Goal: Check status: Check status

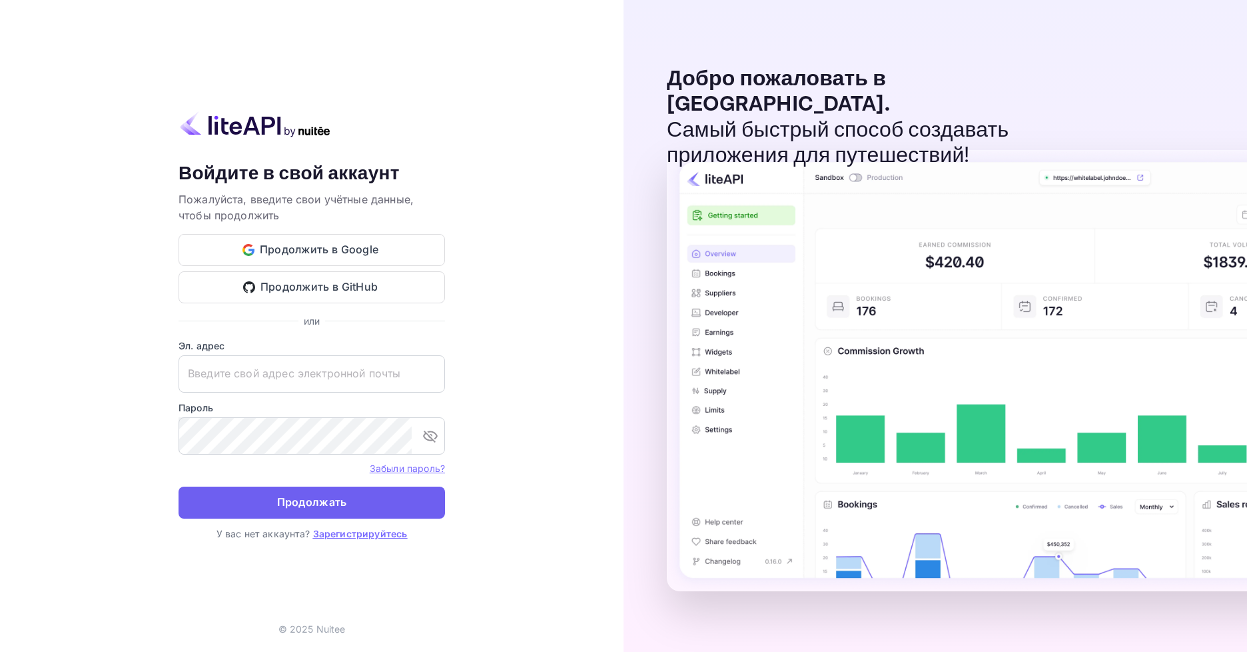
type input "[EMAIL_ADDRESS][DOMAIN_NAME]"
click at [290, 502] on ya-tr-span "Продолжать" at bounding box center [312, 502] width 70 height 18
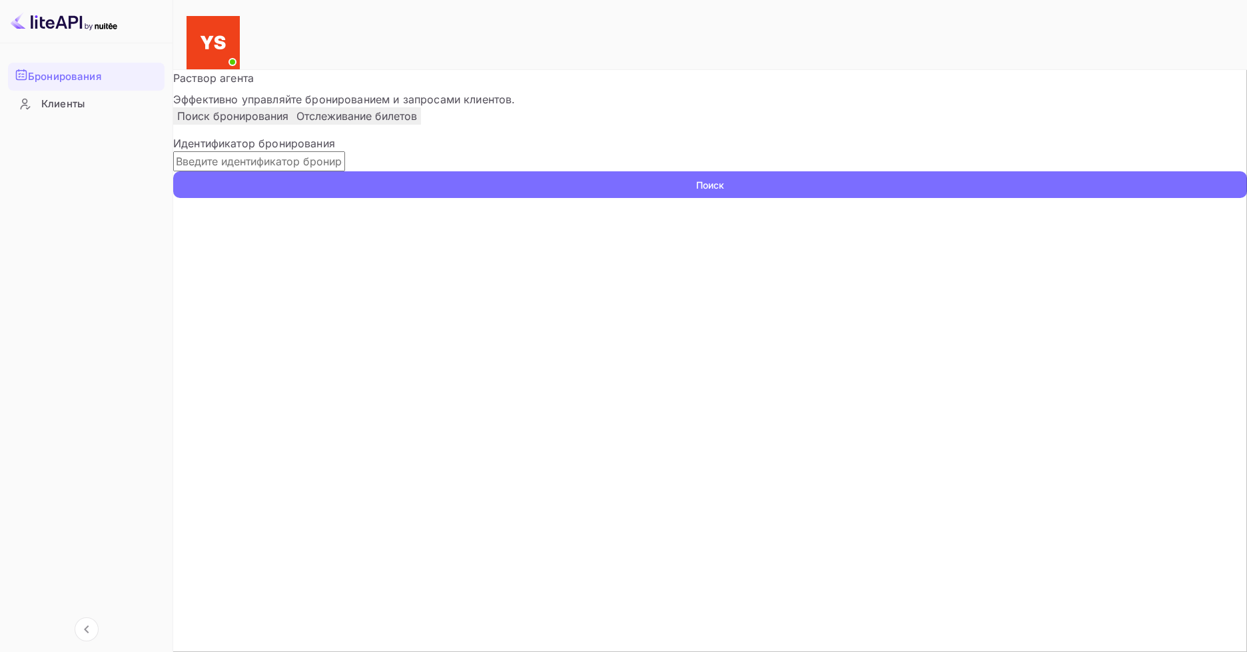
click at [315, 171] on input "text" at bounding box center [259, 161] width 172 height 20
paste input "9684725"
type input "9684725"
click at [724, 192] on ya-tr-span "Поиск" at bounding box center [710, 185] width 28 height 14
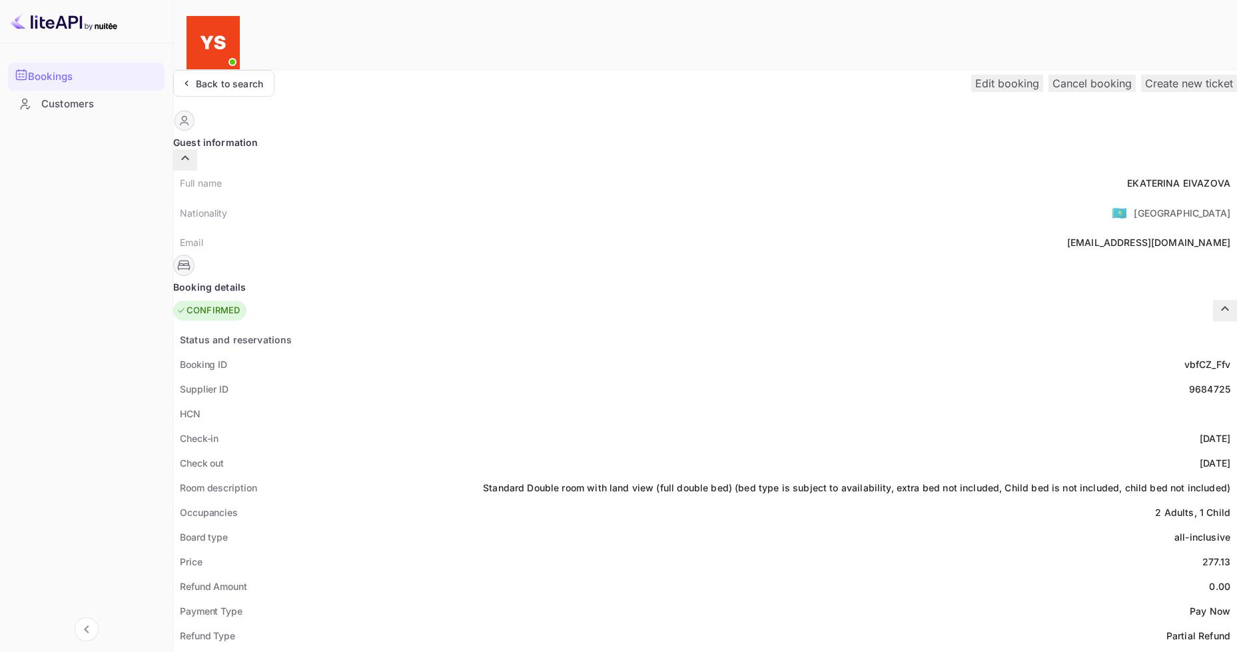
drag, startPoint x: 841, startPoint y: 175, endPoint x: 793, endPoint y: 179, distance: 48.1
copy ya-tr-span "9684725"
drag, startPoint x: 686, startPoint y: 155, endPoint x: 581, endPoint y: 159, distance: 105.3
click at [581, 171] on div "Full name [PERSON_NAME]" at bounding box center [705, 183] width 1064 height 25
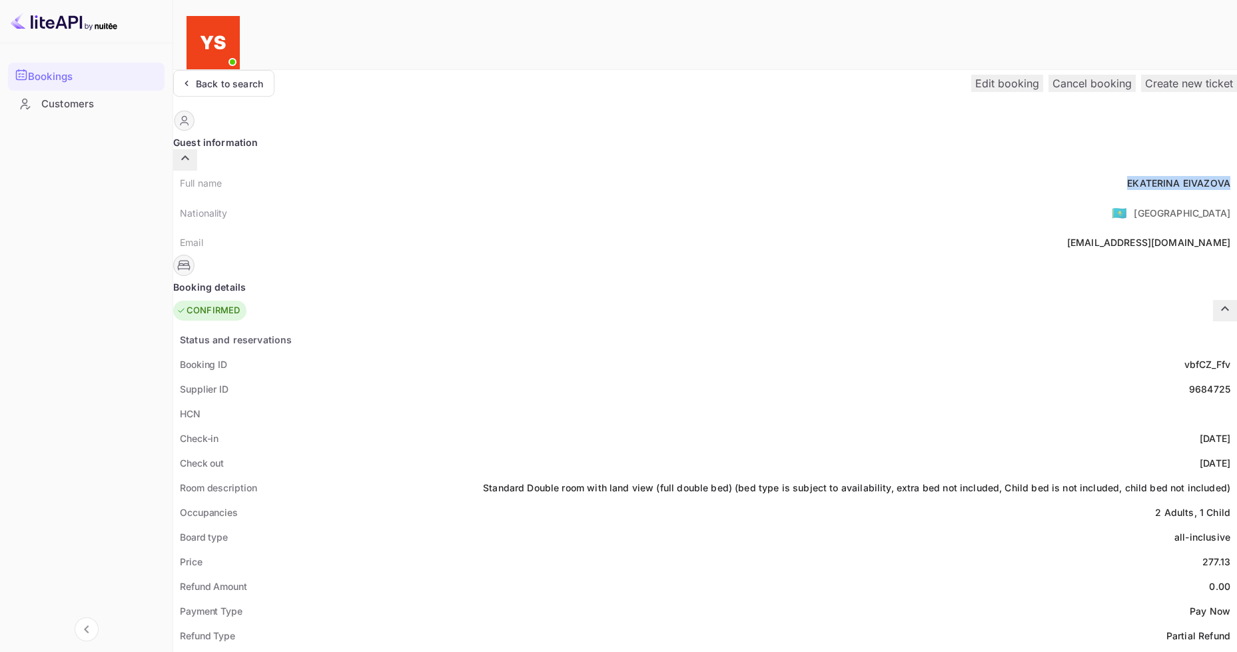
copy div "[PERSON_NAME]"
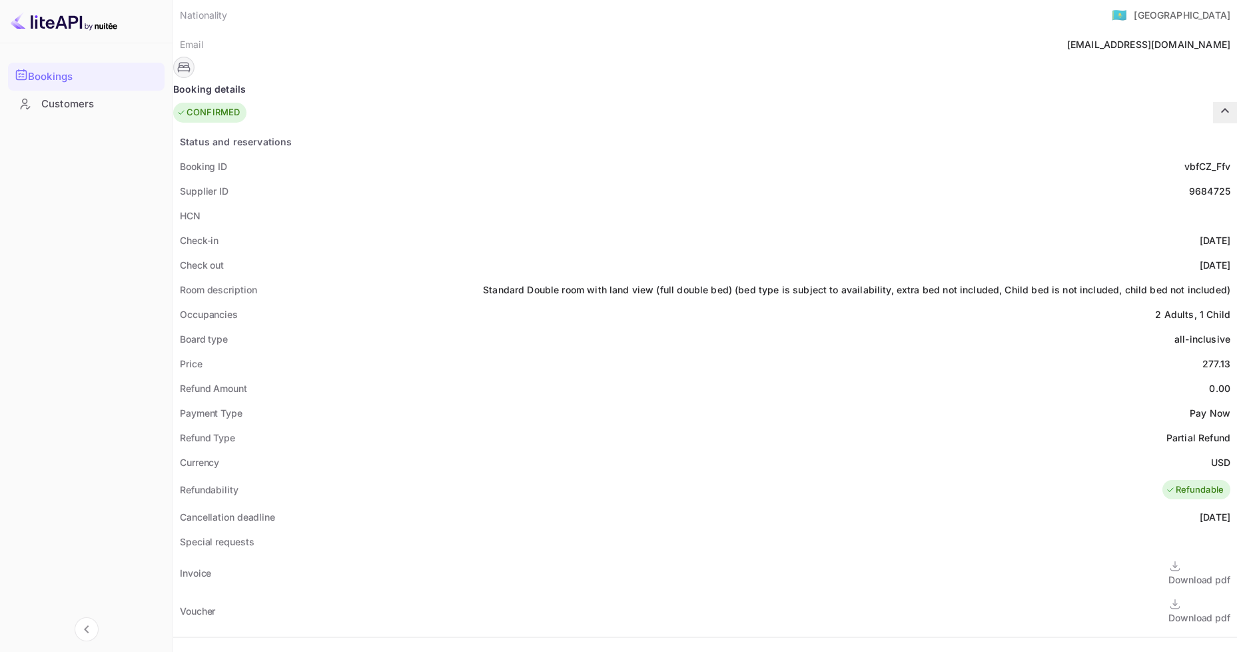
scroll to position [200, 0]
drag, startPoint x: 650, startPoint y: 338, endPoint x: 684, endPoint y: 342, distance: 34.1
click at [684, 349] on div "Price 277.13" at bounding box center [705, 361] width 1064 height 25
copy div "277.13"
drag, startPoint x: 673, startPoint y: 435, endPoint x: 690, endPoint y: 436, distance: 17.3
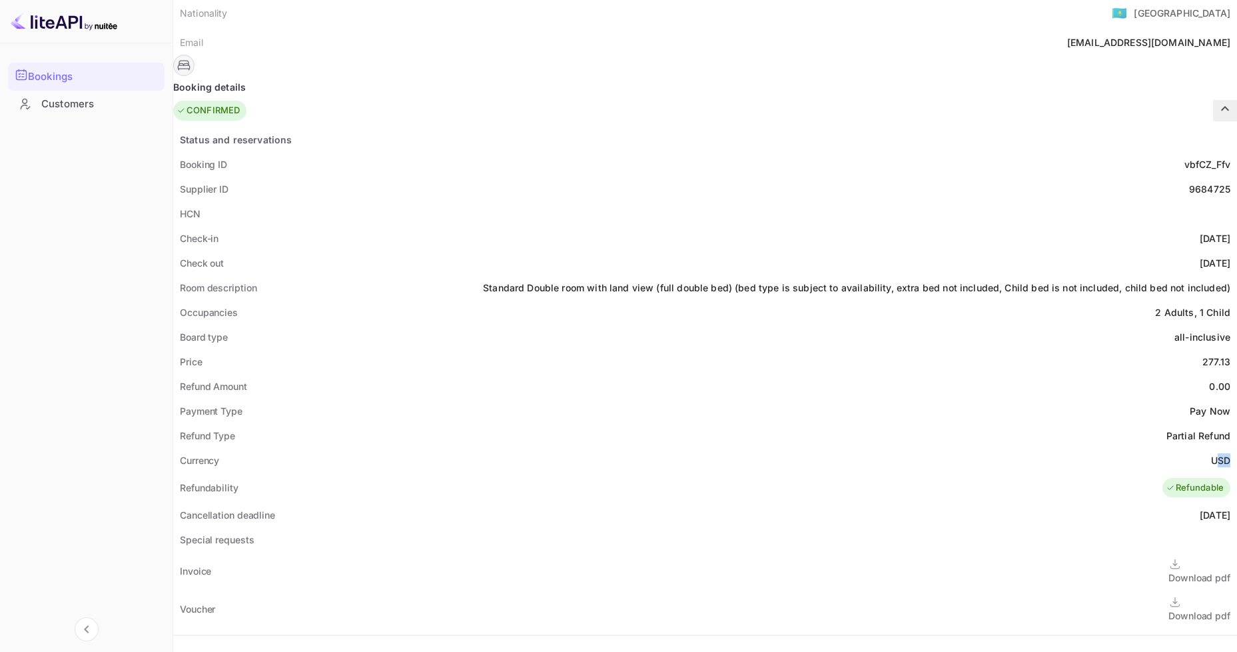
click at [690, 448] on div "Currency USD" at bounding box center [705, 460] width 1064 height 25
drag, startPoint x: 719, startPoint y: 442, endPoint x: 694, endPoint y: 442, distance: 24.7
drag, startPoint x: 666, startPoint y: 440, endPoint x: 695, endPoint y: 440, distance: 29.3
click at [695, 440] on div "Status and reservations Booking ID vbfCZ_Ffv Supplier ID 9684725 HCN Check-in […" at bounding box center [705, 502] width 1064 height 751
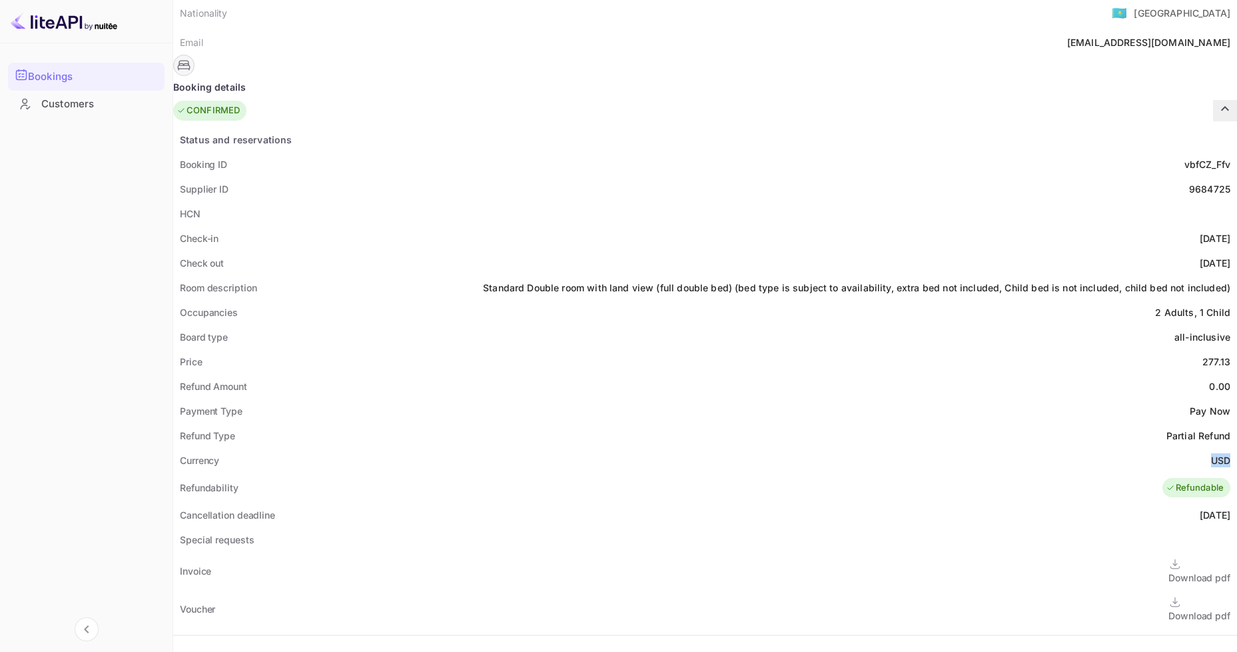
copy ya-tr-span "USD"
